Goal: Task Accomplishment & Management: Manage account settings

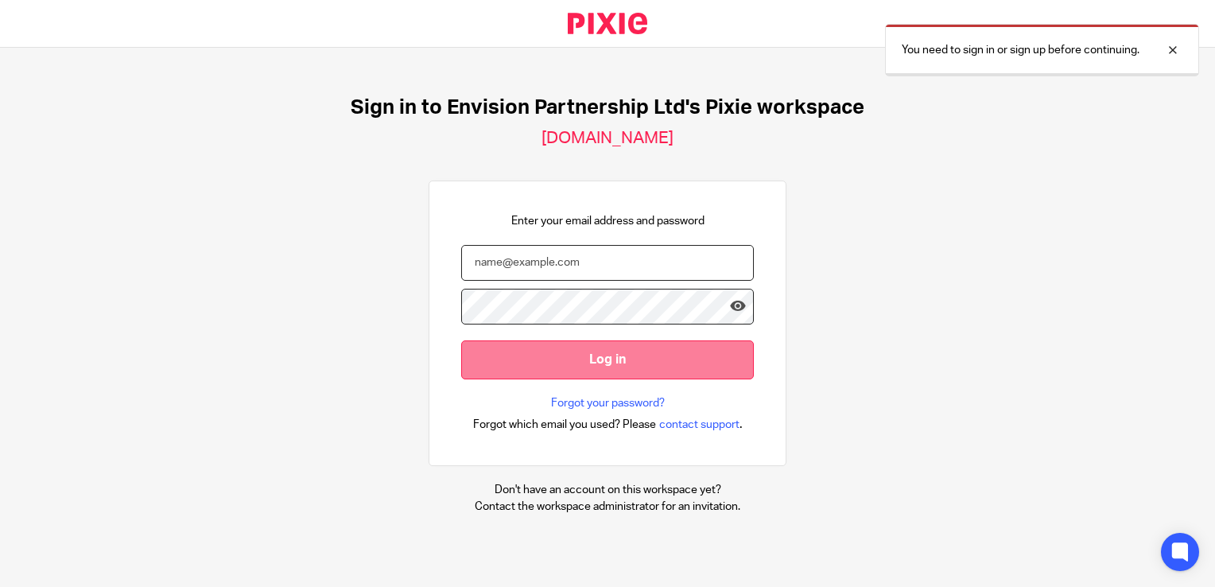
type input "ttimberlake@envision-uk.com"
click at [576, 348] on input "Log in" at bounding box center [607, 359] width 293 height 39
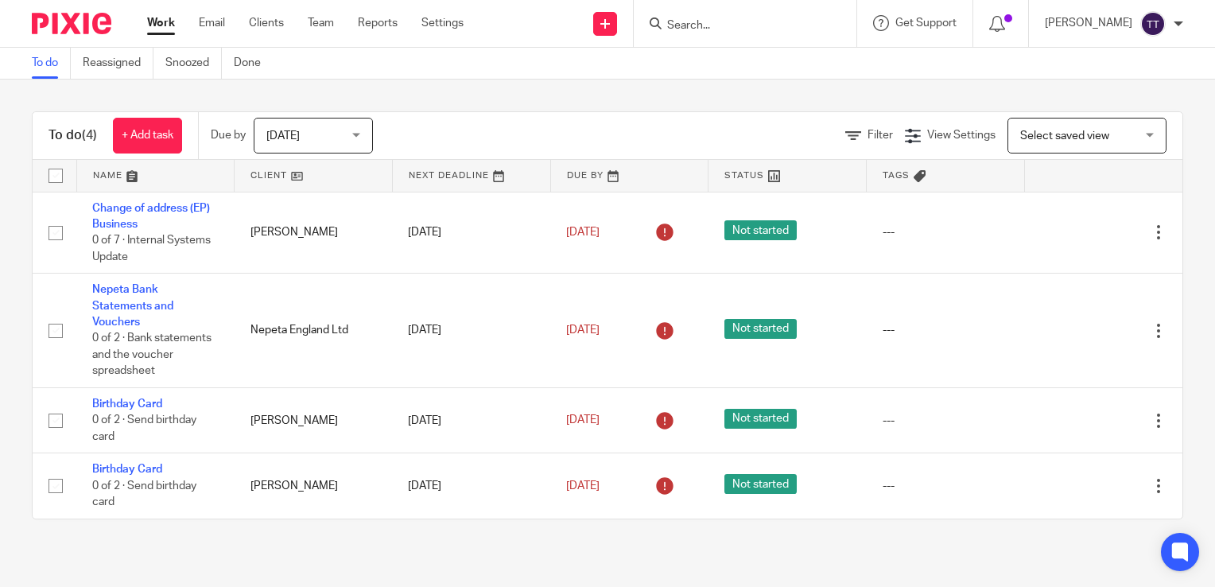
click at [699, 6] on div at bounding box center [745, 23] width 223 height 47
click at [682, 25] on input "Search" at bounding box center [737, 26] width 143 height 14
type input "melody"
click at [709, 52] on link at bounding box center [760, 62] width 197 height 24
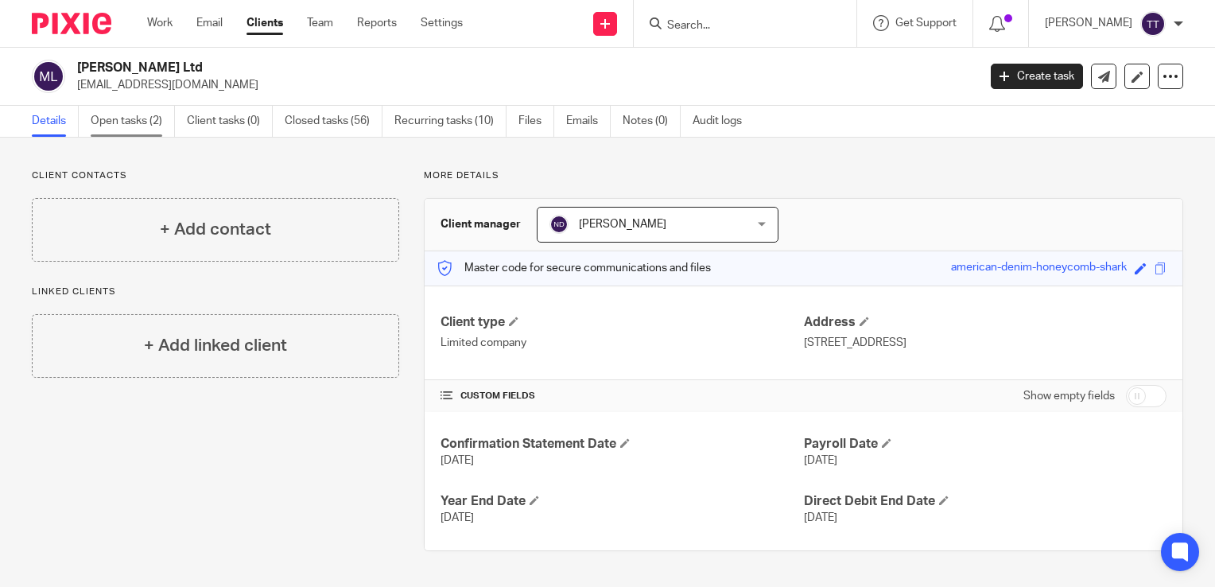
click at [138, 113] on link "Open tasks (2)" at bounding box center [133, 121] width 84 height 31
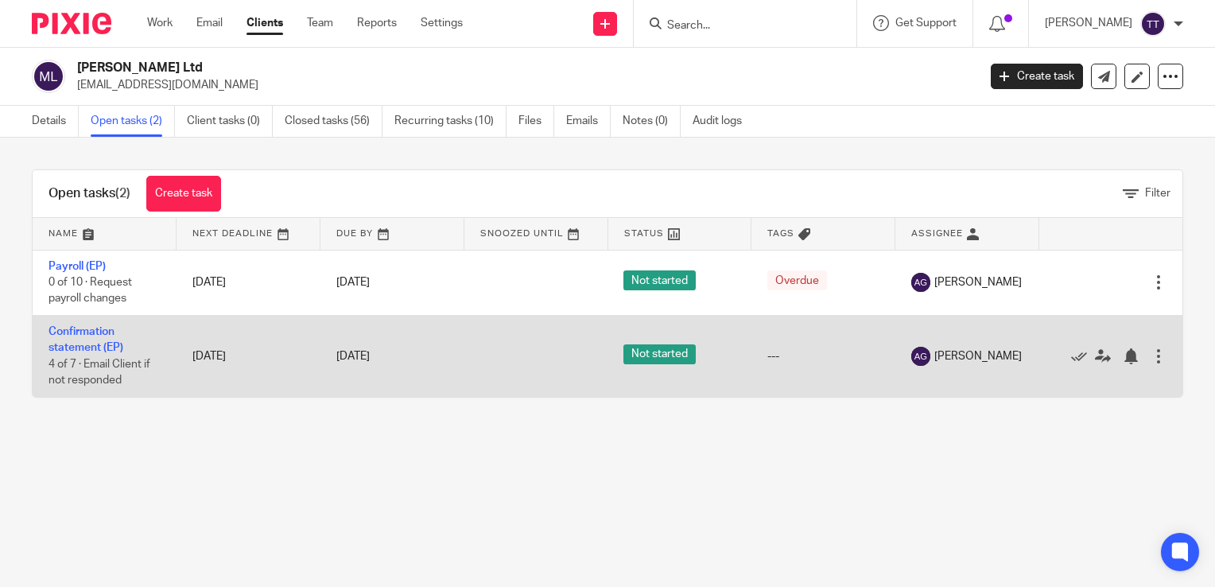
click at [159, 326] on td "Confirmation statement (EP) 4 of 7 · Email Client if not responded" at bounding box center [105, 355] width 144 height 81
drag, startPoint x: 130, startPoint y: 336, endPoint x: 107, endPoint y: 342, distance: 23.2
click at [107, 342] on td "Confirmation statement (EP) 4 of 7 · Email Client if not responded" at bounding box center [105, 355] width 144 height 81
click at [107, 342] on link "Confirmation statement (EP)" at bounding box center [86, 339] width 75 height 27
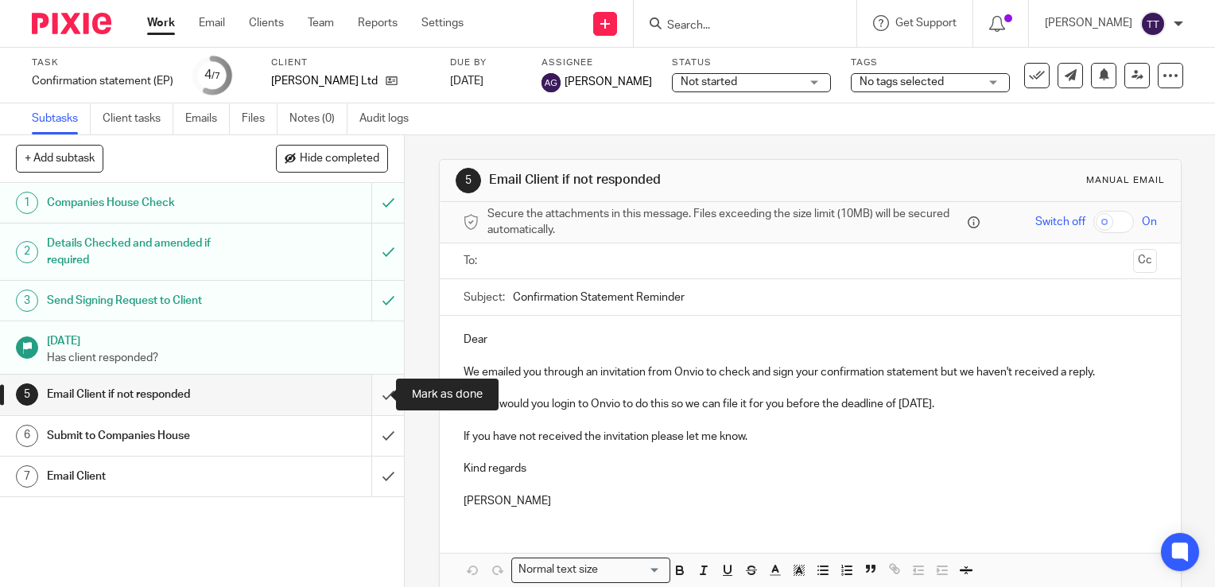
click at [366, 396] on input "submit" at bounding box center [202, 395] width 404 height 40
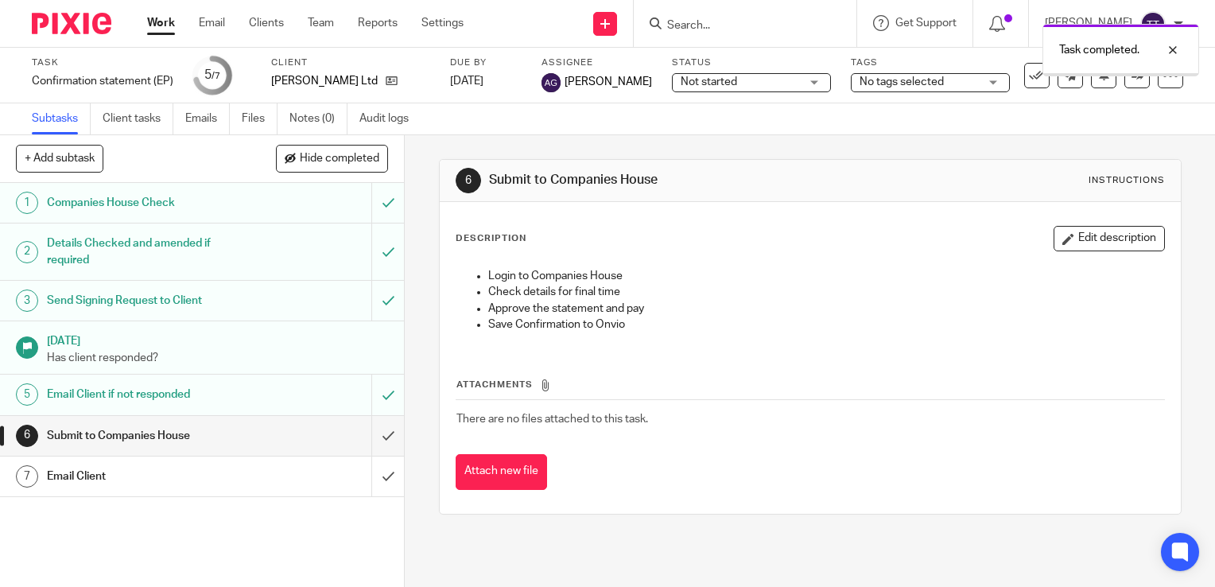
click at [369, 430] on input "submit" at bounding box center [202, 436] width 404 height 40
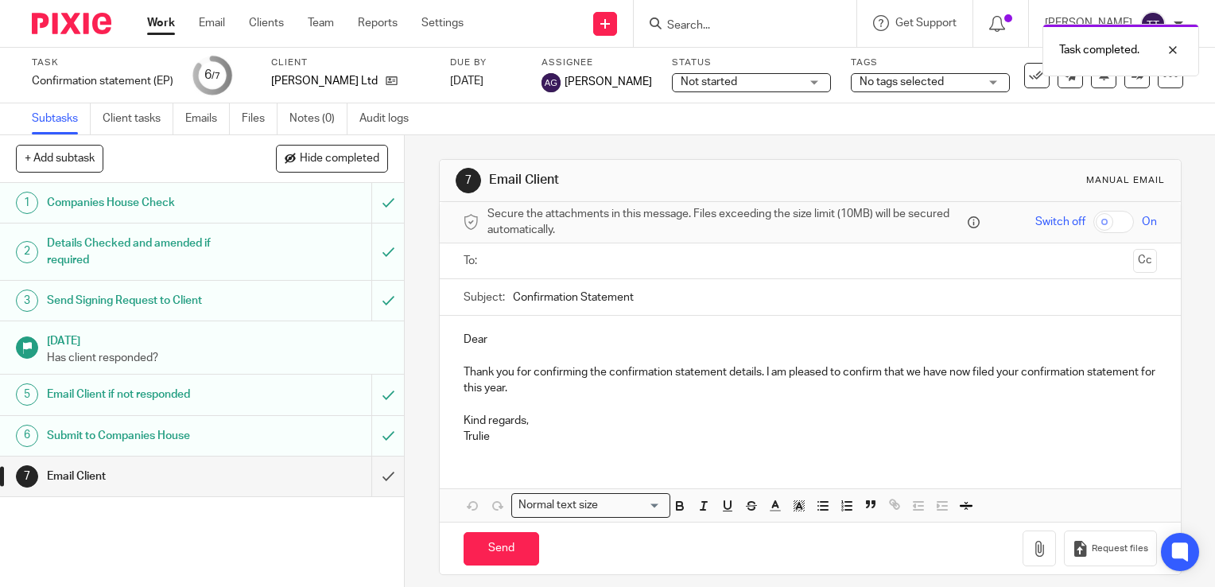
click at [541, 259] on input "text" at bounding box center [809, 261] width 633 height 18
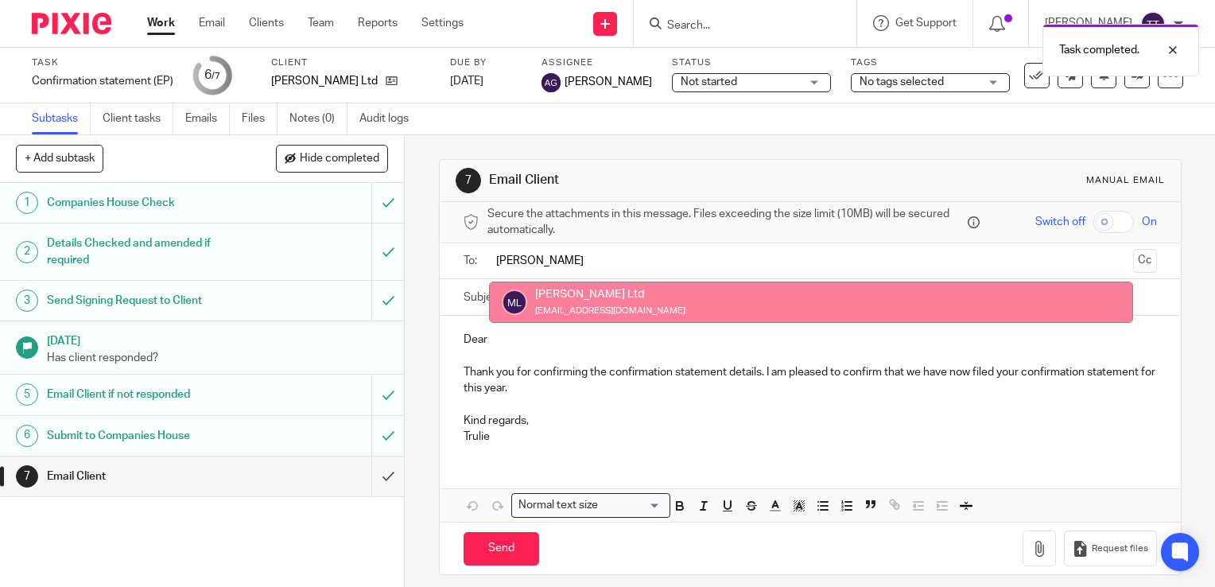
type input "mel"
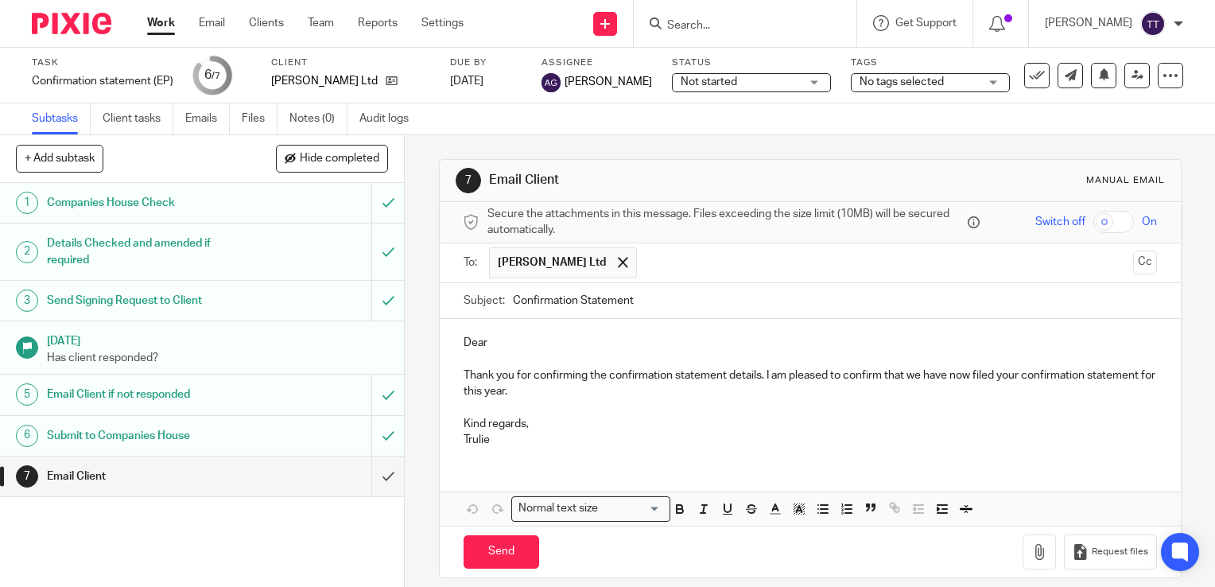
click at [492, 338] on p "Dear" at bounding box center [810, 343] width 693 height 16
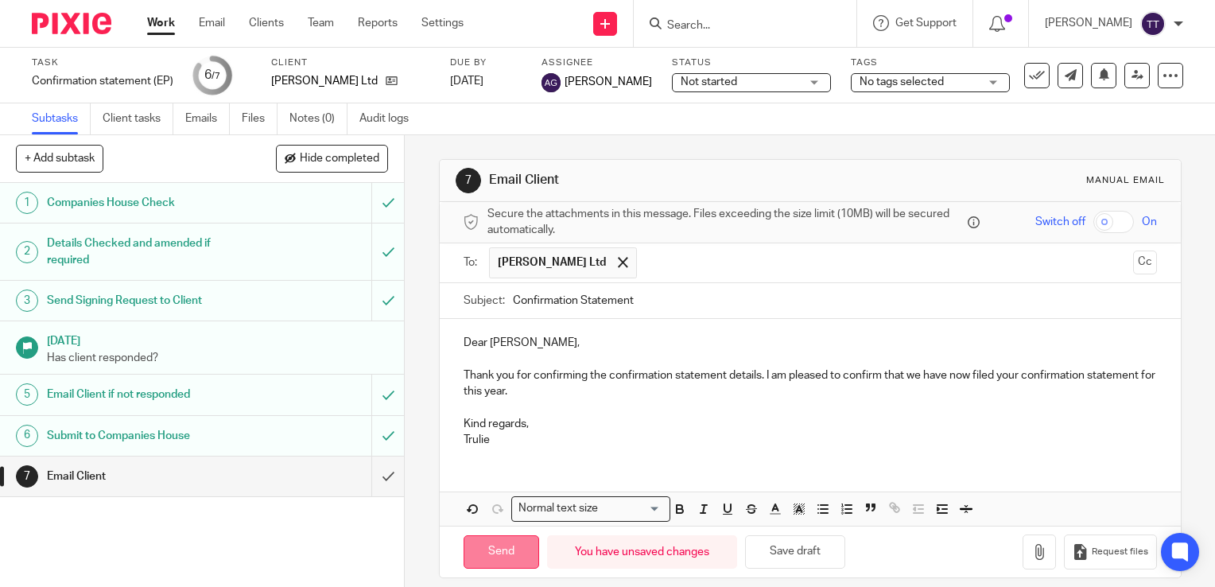
click at [510, 536] on input "Send" at bounding box center [502, 552] width 76 height 34
type input "Sent"
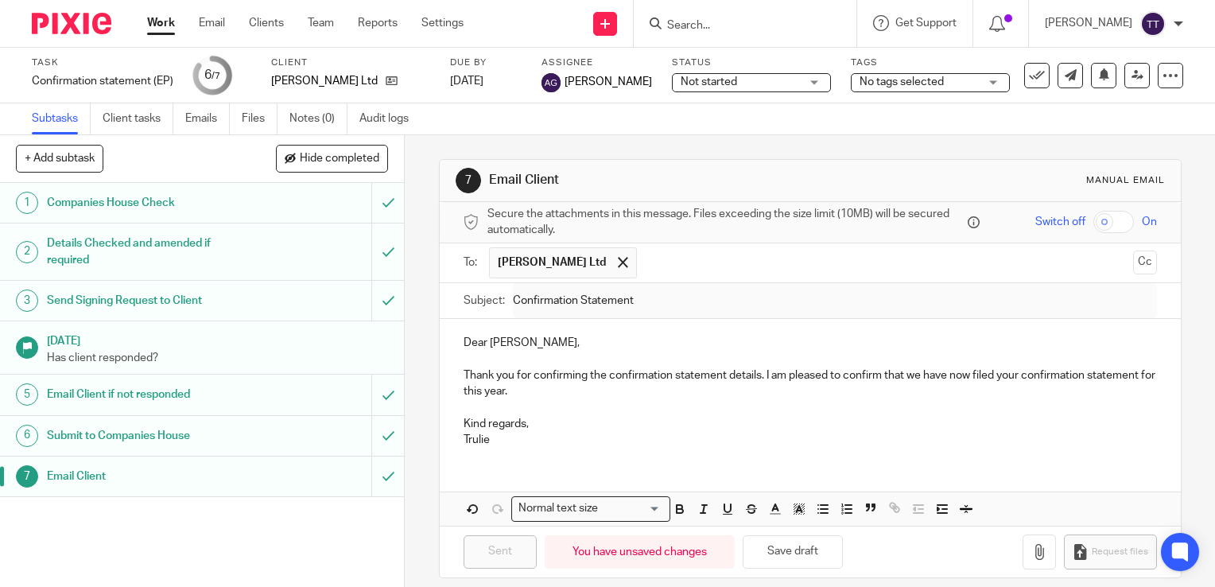
click at [158, 29] on link "Work" at bounding box center [161, 23] width 28 height 16
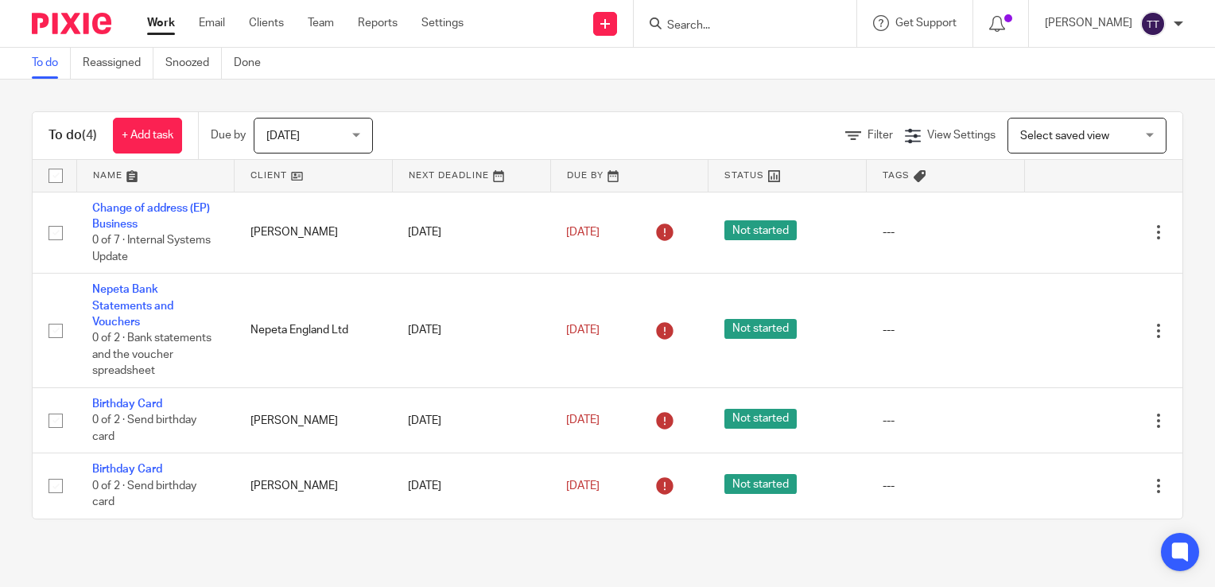
click at [695, 33] on form at bounding box center [750, 24] width 169 height 20
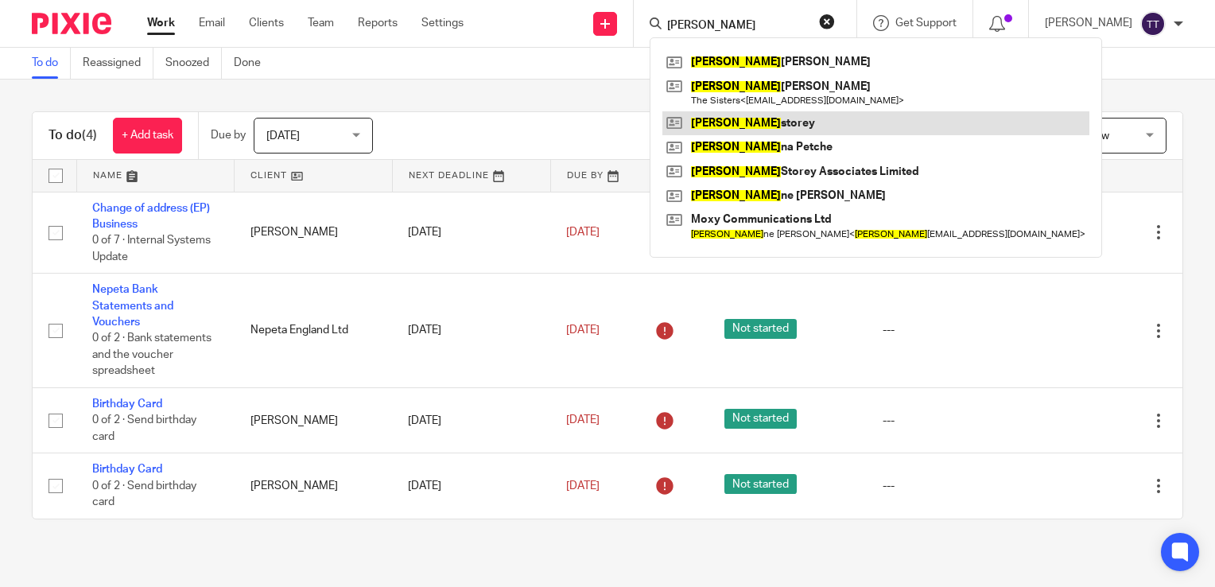
type input "[PERSON_NAME]"
click at [732, 121] on link at bounding box center [875, 123] width 427 height 24
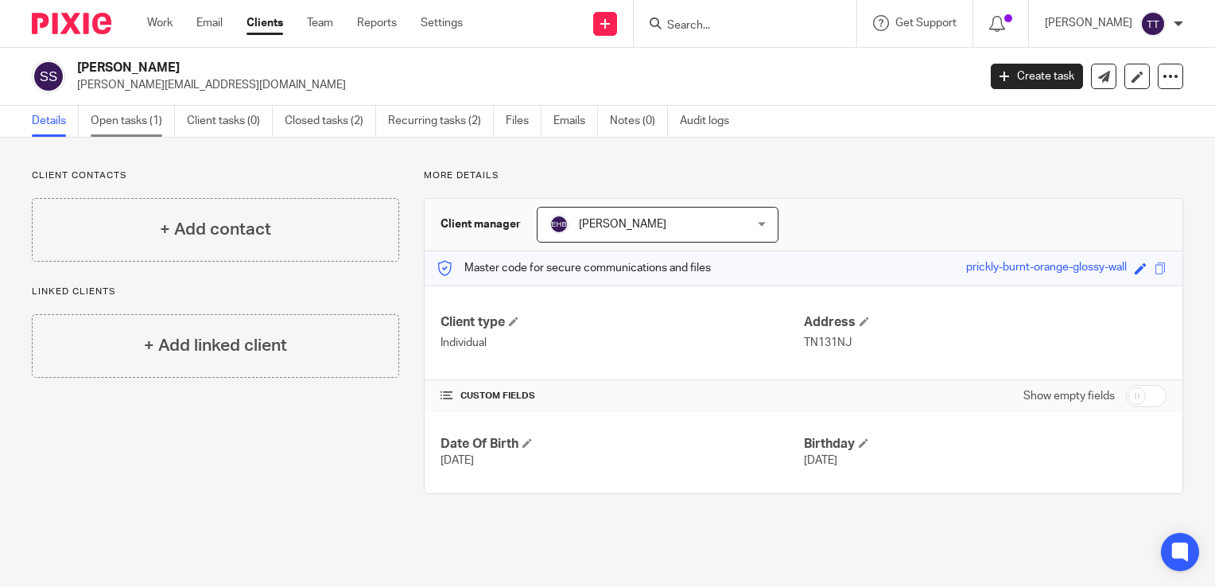
click at [131, 111] on link "Open tasks (1)" at bounding box center [133, 121] width 84 height 31
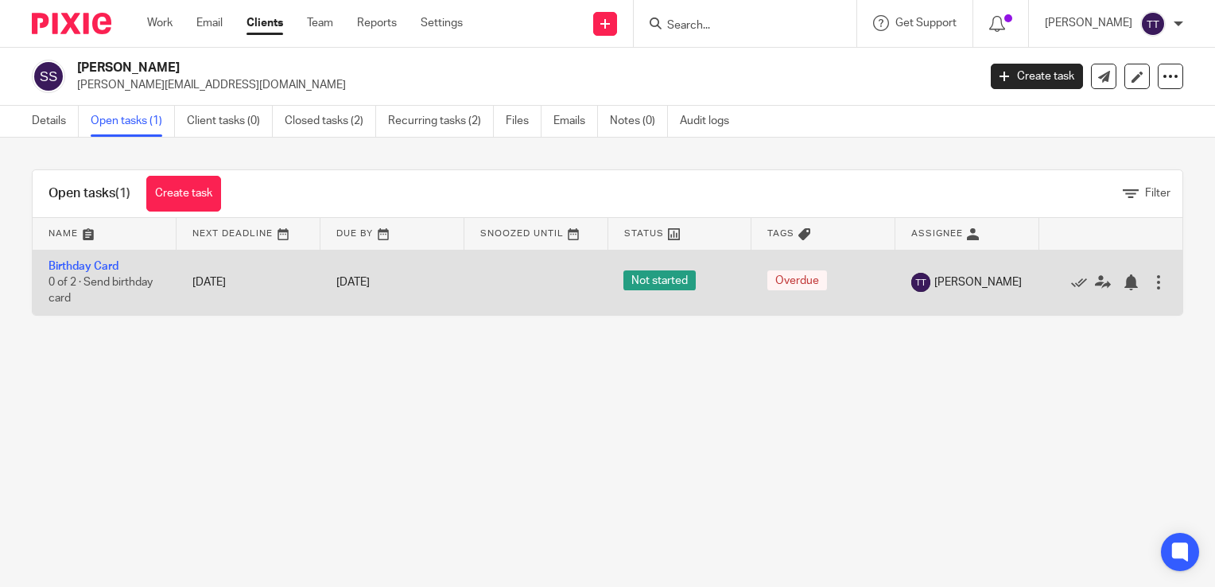
click at [1151, 282] on div at bounding box center [1159, 282] width 16 height 16
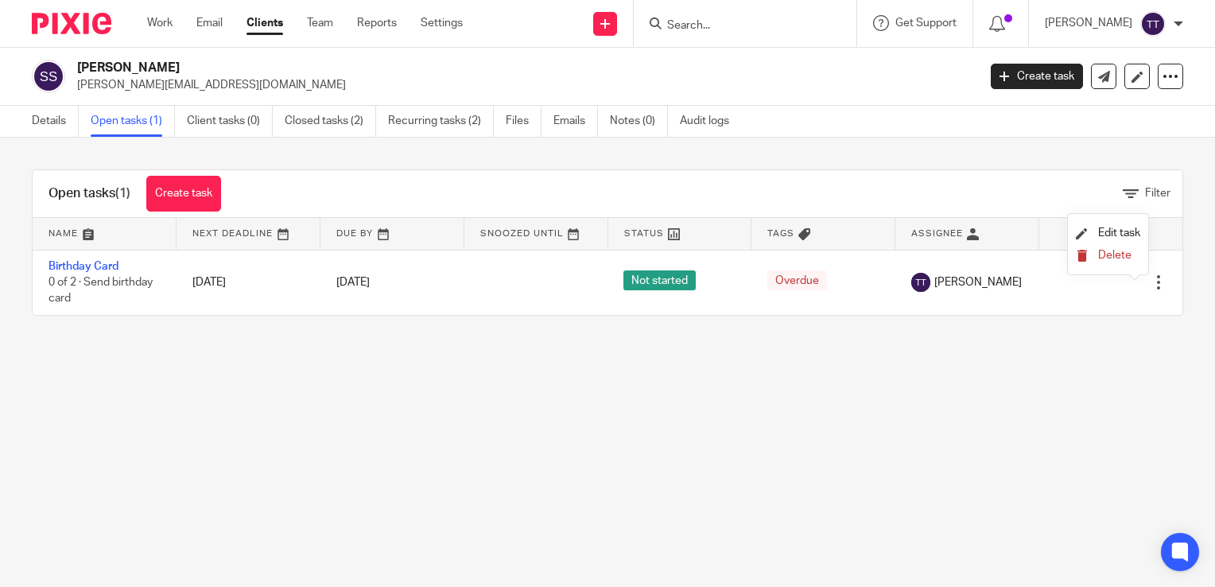
click at [1107, 257] on span "Delete" at bounding box center [1114, 255] width 33 height 11
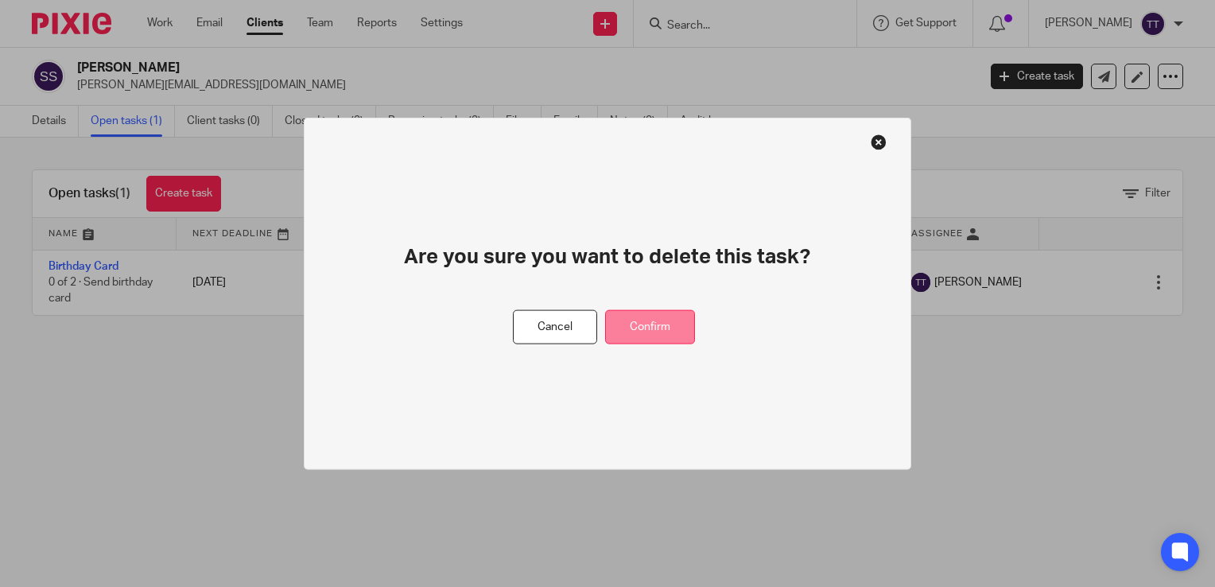
click at [665, 331] on button "Confirm" at bounding box center [650, 327] width 90 height 34
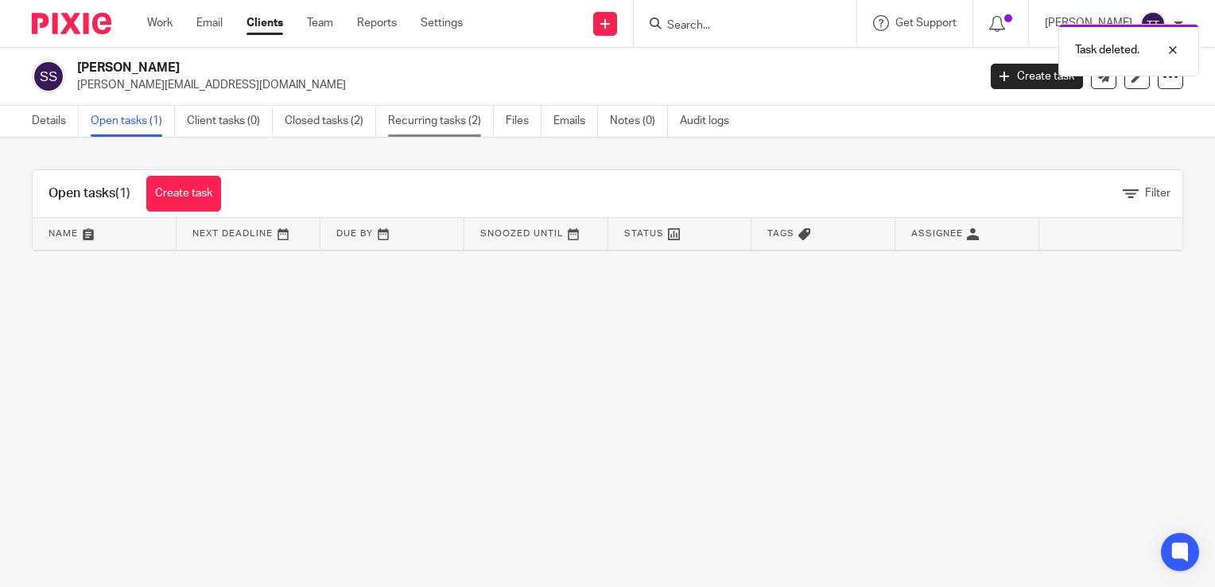
click at [443, 134] on link "Recurring tasks (2)" at bounding box center [441, 121] width 106 height 31
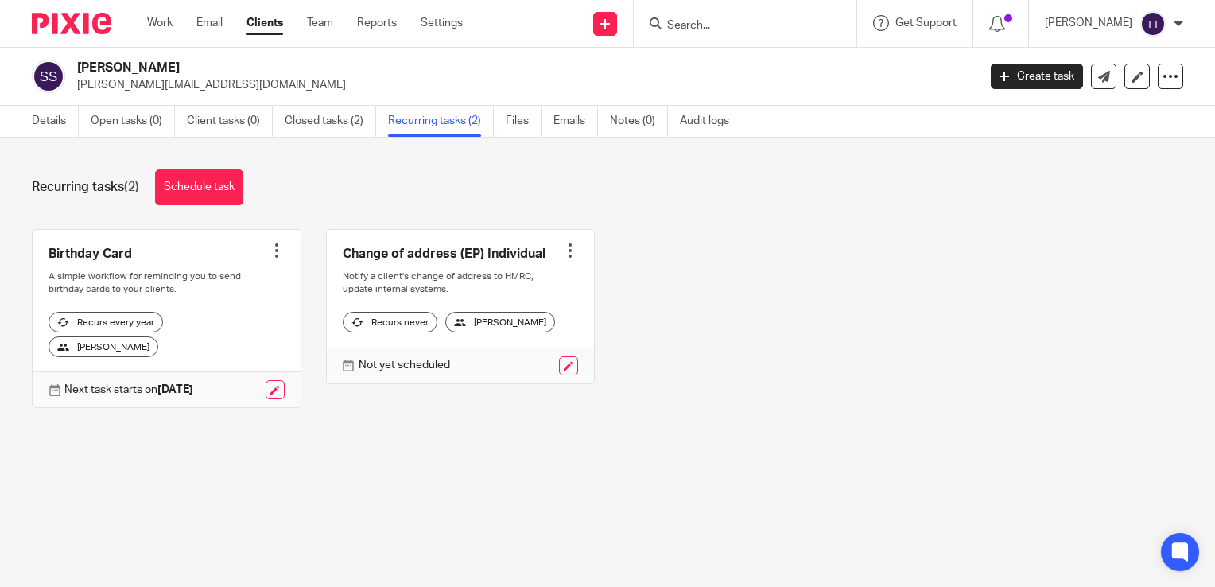
click at [262, 261] on link at bounding box center [167, 319] width 268 height 178
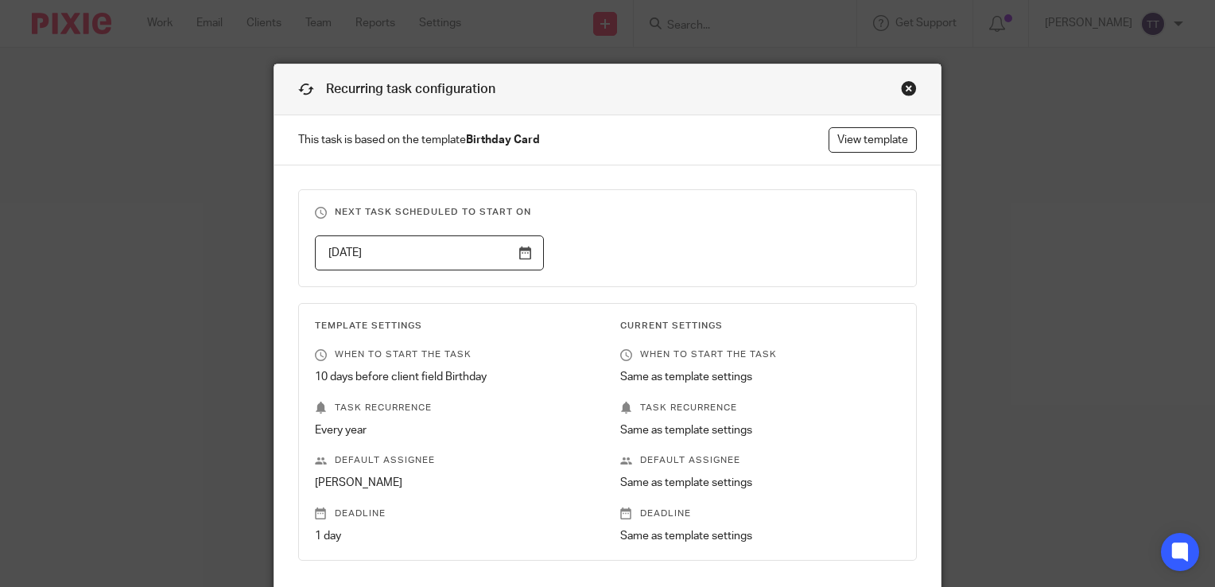
scroll to position [197, 0]
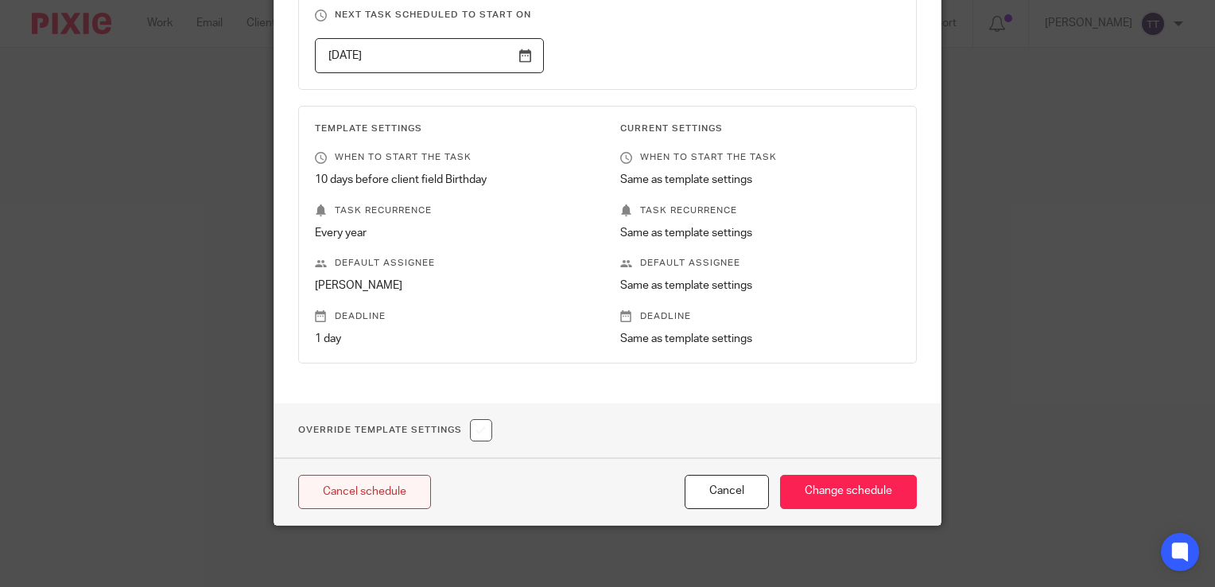
click at [377, 491] on link "Cancel schedule" at bounding box center [364, 492] width 133 height 34
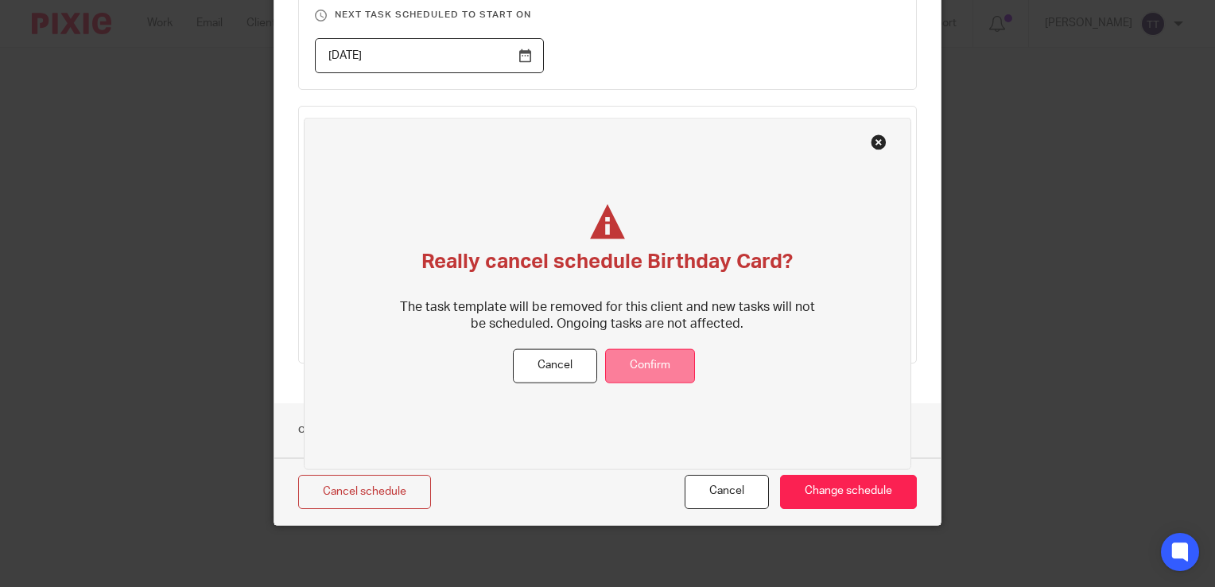
click at [660, 368] on button "Confirm" at bounding box center [650, 365] width 90 height 34
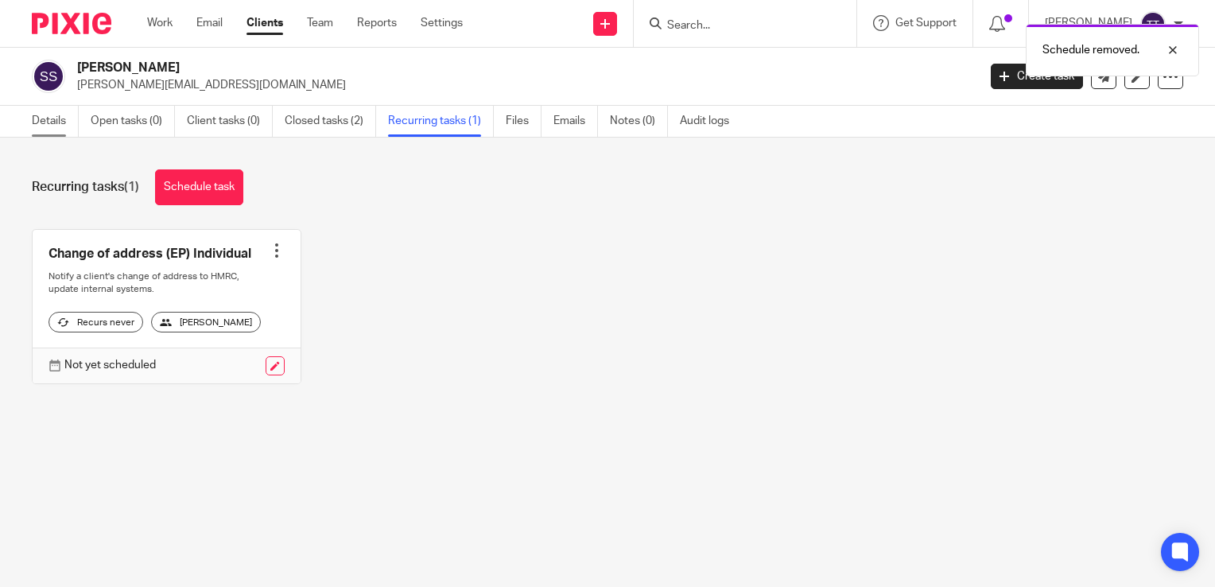
click at [49, 108] on link "Details" at bounding box center [55, 121] width 47 height 31
